Goal: Check status

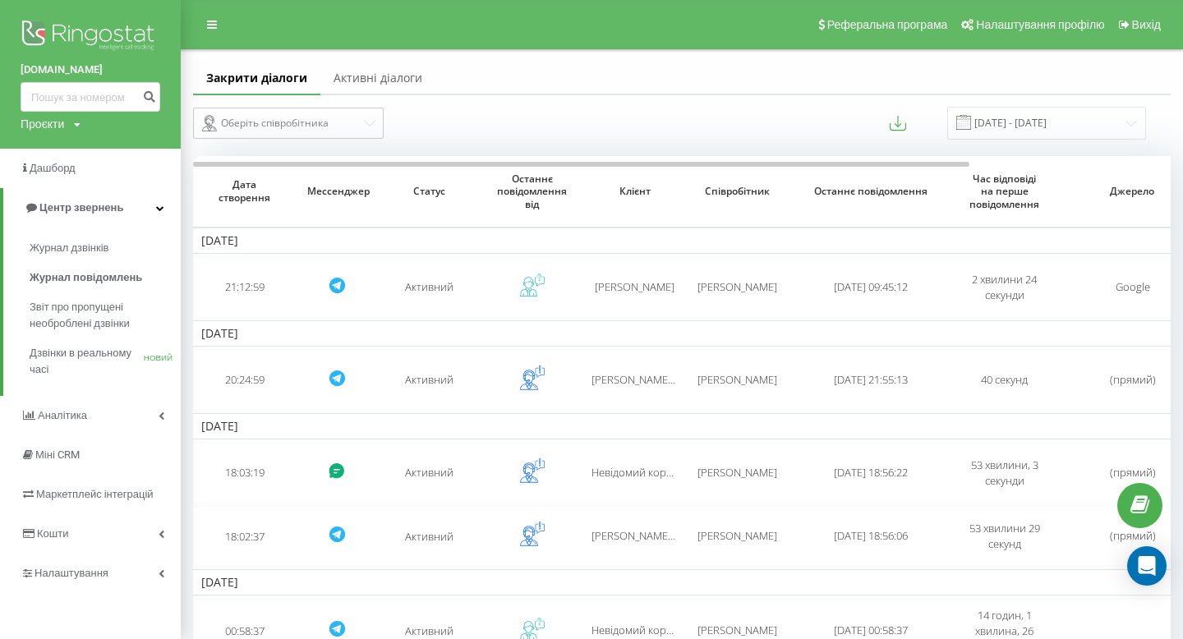
click at [62, 246] on font "Журнал дзвінків" at bounding box center [69, 248] width 79 height 12
click at [1011, 125] on input "[DATE] - [DATE]" at bounding box center [1046, 123] width 199 height 32
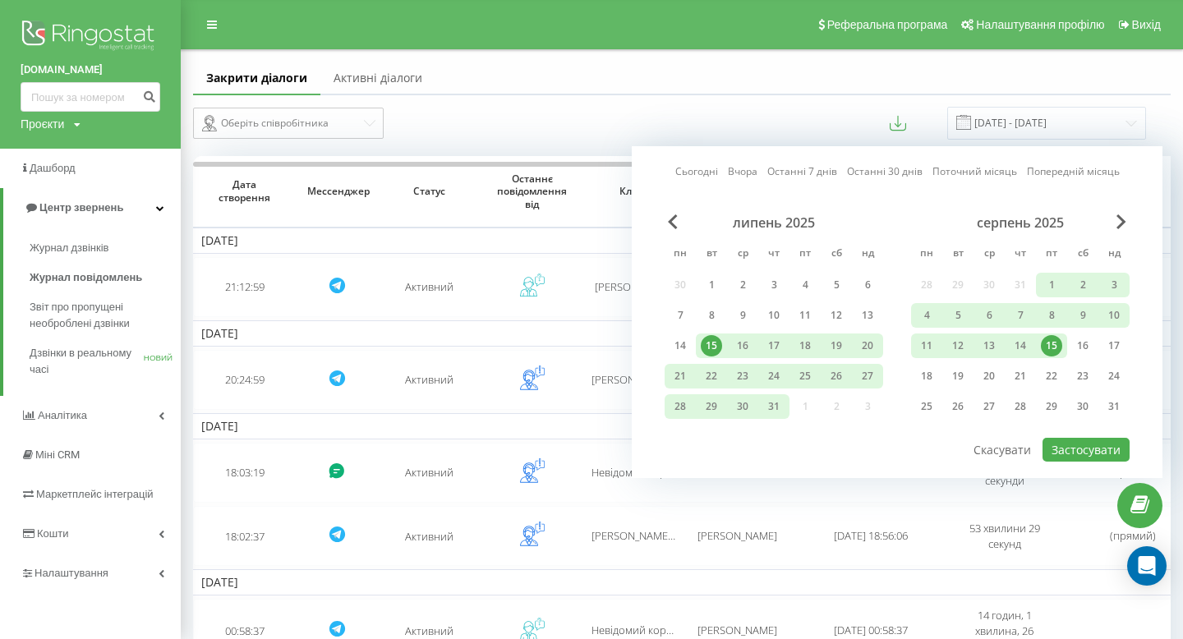
click at [1053, 345] on div "15" at bounding box center [1051, 345] width 21 height 21
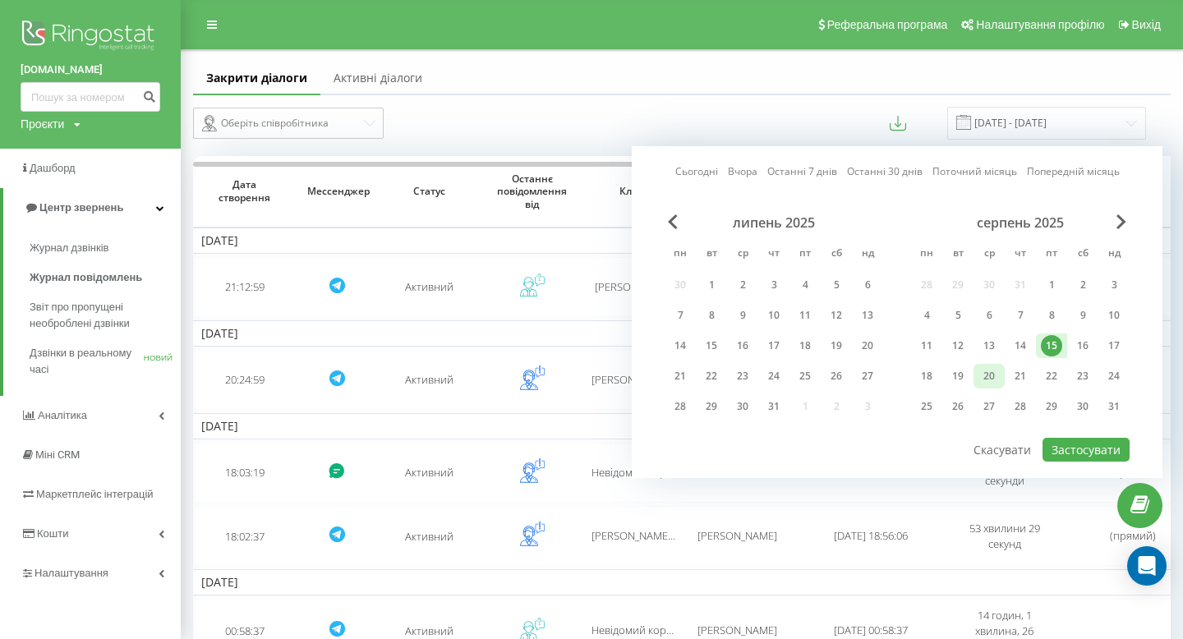
click at [992, 377] on div "20" at bounding box center [988, 376] width 21 height 21
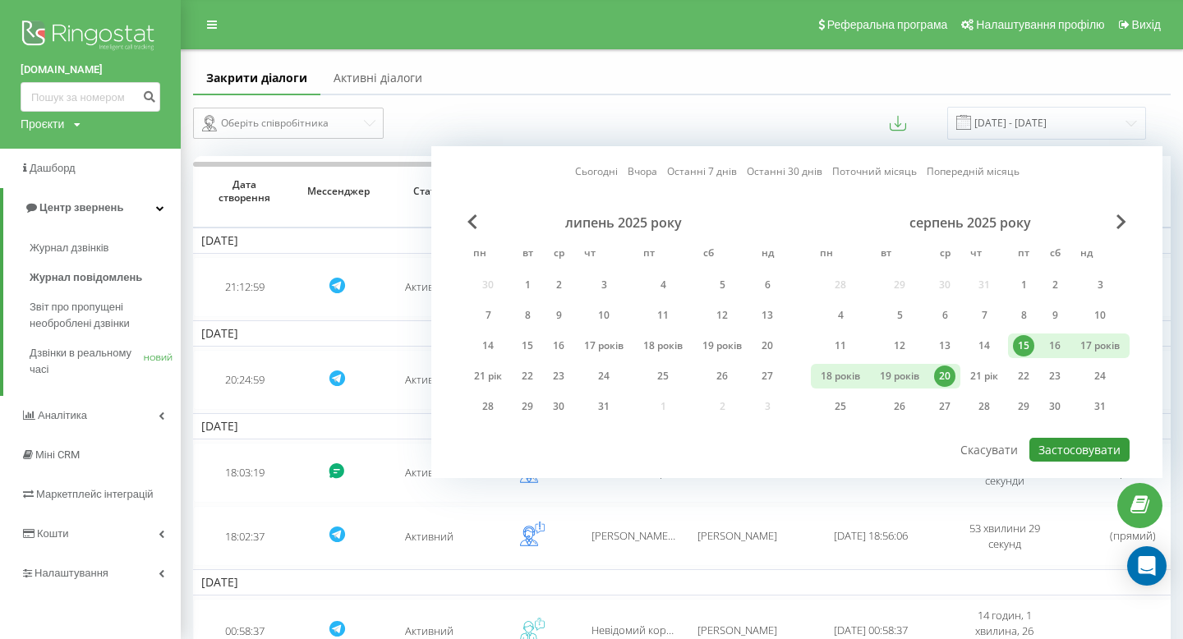
click at [1075, 445] on font "Застосовувати" at bounding box center [1079, 450] width 82 height 16
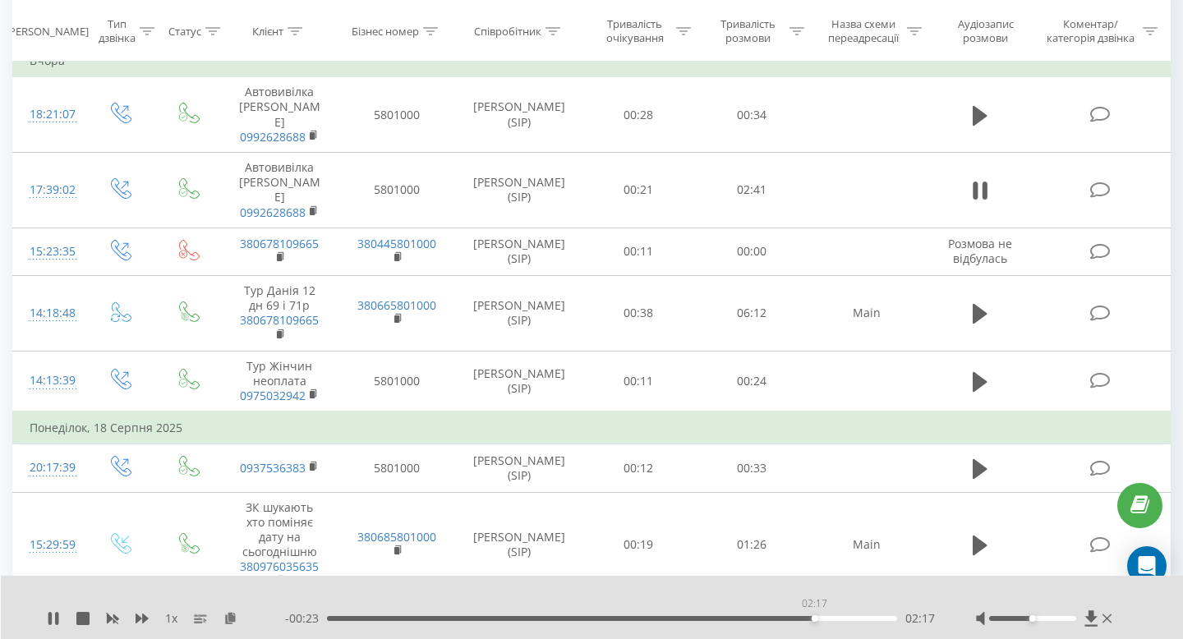
click at [814, 616] on div "02:17" at bounding box center [612, 618] width 570 height 5
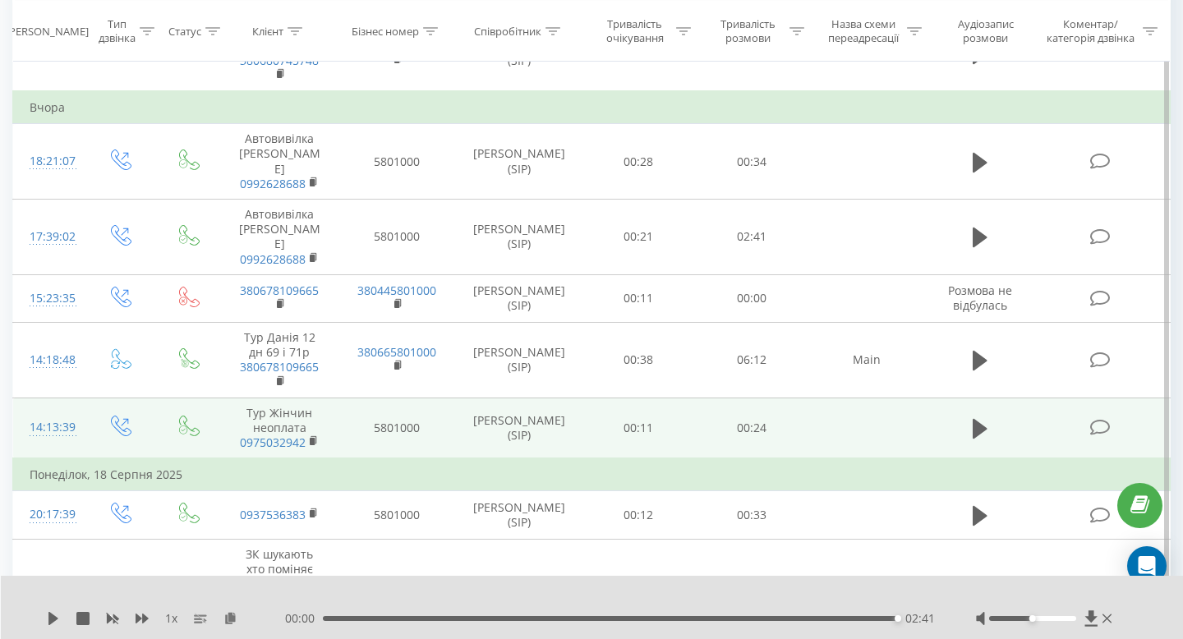
scroll to position [340, 0]
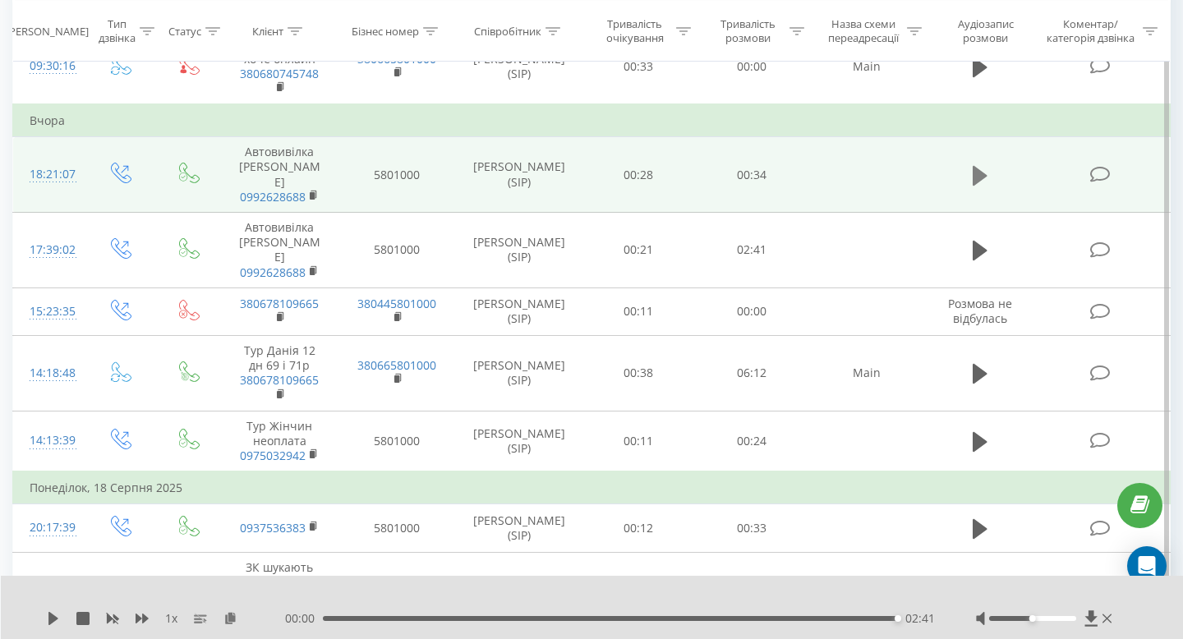
click at [975, 165] on icon at bounding box center [980, 175] width 15 height 20
